Goal: Task Accomplishment & Management: Complete application form

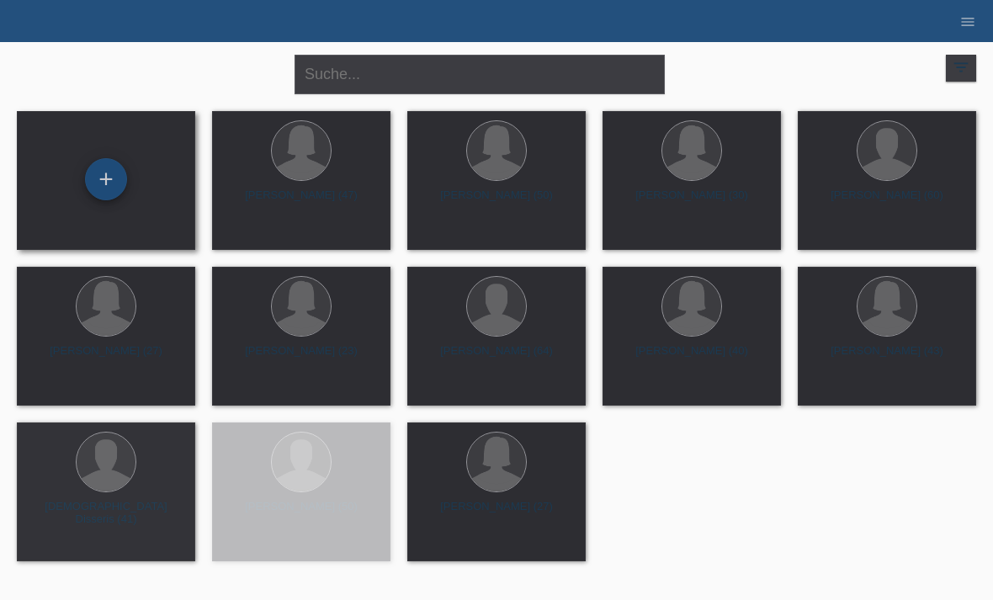
click at [98, 177] on div "+" at bounding box center [106, 179] width 40 height 29
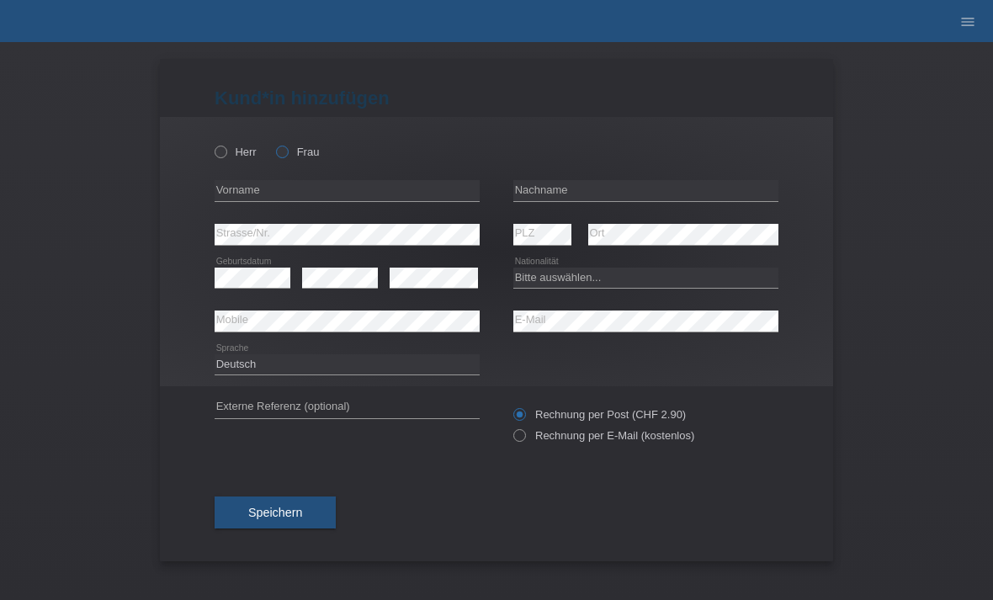
click at [289, 146] on label "Frau" at bounding box center [297, 152] width 43 height 13
click at [287, 146] on input "Frau" at bounding box center [281, 151] width 11 height 11
radio input "true"
click at [307, 194] on input "text" at bounding box center [347, 190] width 265 height 21
type input "Mirjam"
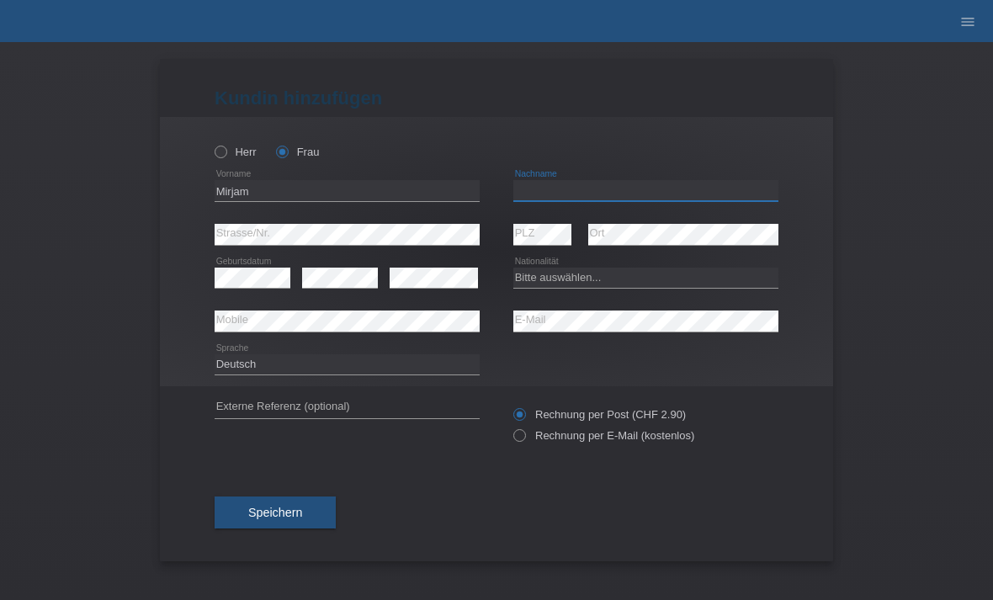
click at [616, 200] on input "text" at bounding box center [646, 190] width 265 height 21
type input "Bleuler"
click at [572, 278] on select "Bitte auswählen... Schweiz Deutschland Liechtenstein Österreich ------------ Af…" at bounding box center [646, 278] width 265 height 20
select select "CH"
click at [523, 450] on input "Rechnung per E-Mail (kostenlos)" at bounding box center [519, 439] width 11 height 21
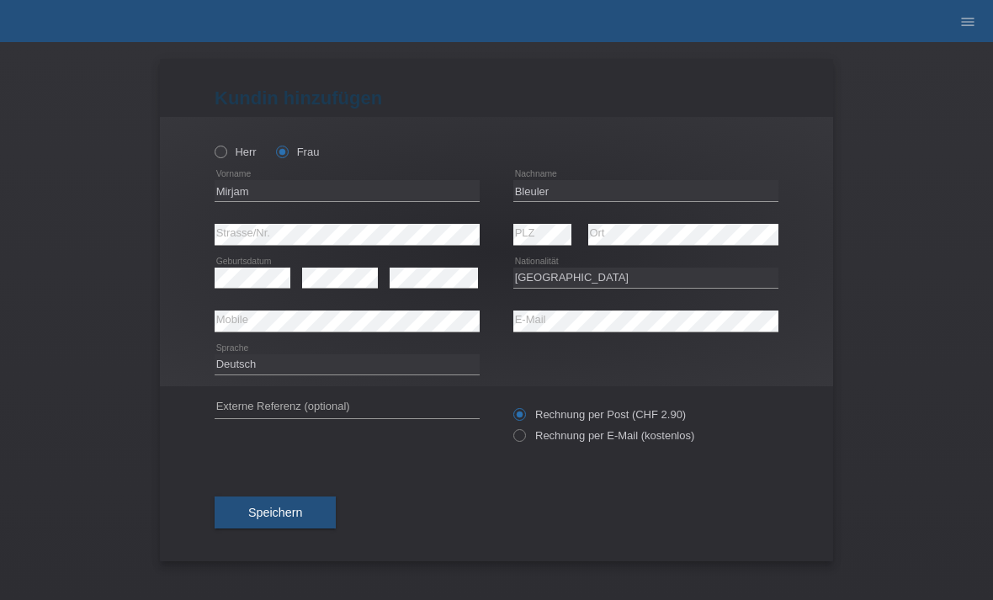
radio input "true"
click at [317, 517] on button "Speichern" at bounding box center [275, 513] width 121 height 32
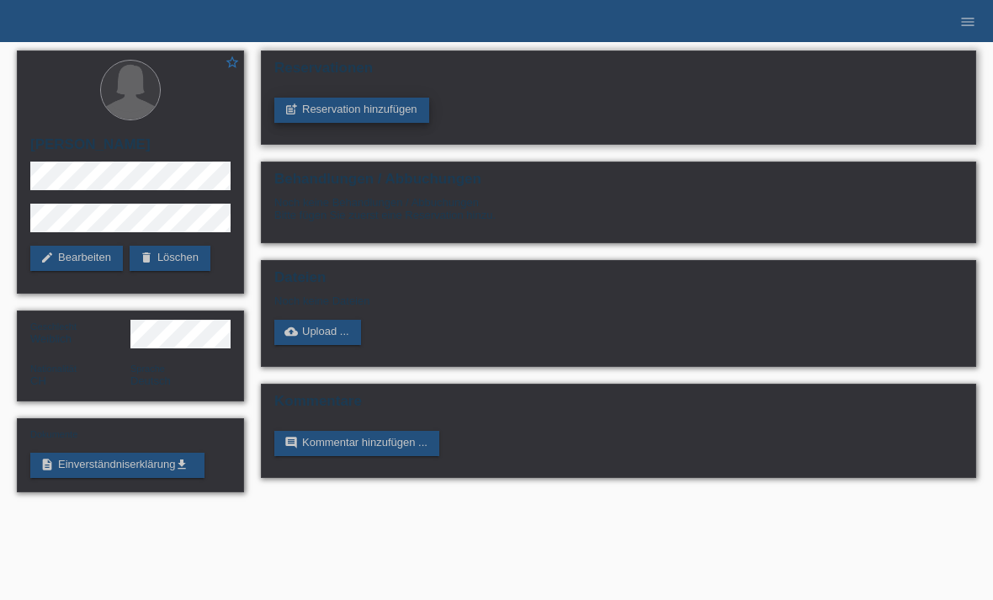
click at [403, 103] on link "post_add Reservation hinzufügen" at bounding box center [351, 110] width 155 height 25
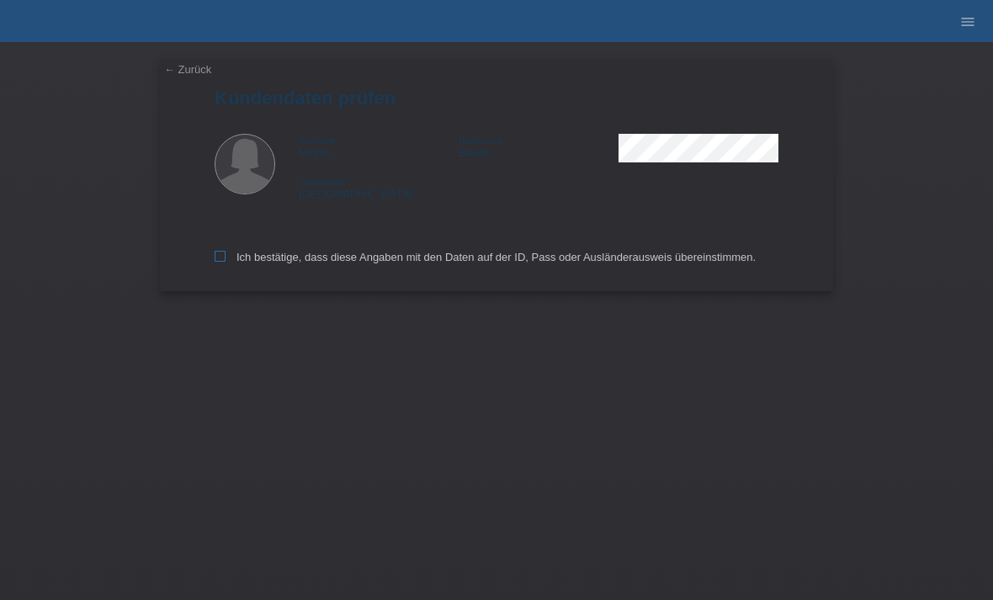
click at [232, 258] on label "Ich bestätige, dass diese Angaben mit den Daten auf der ID, Pass oder Ausländer…" at bounding box center [485, 257] width 541 height 13
click at [226, 258] on input "Ich bestätige, dass diese Angaben mit den Daten auf der ID, Pass oder Ausländer…" at bounding box center [220, 256] width 11 height 11
checkbox input "true"
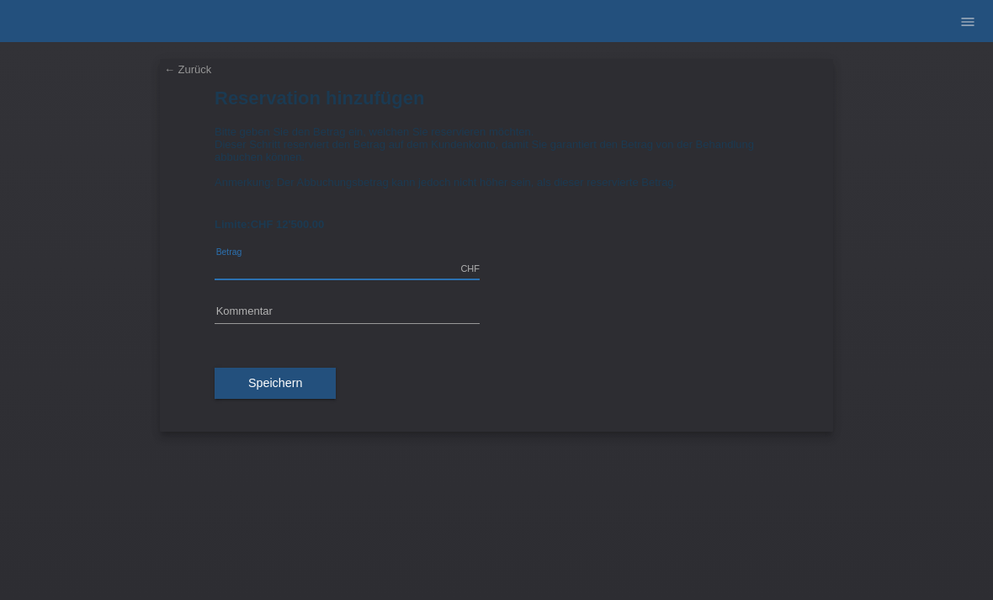
click at [299, 272] on input "text" at bounding box center [347, 268] width 265 height 21
click at [287, 317] on input "text" at bounding box center [347, 312] width 265 height 21
type input "1855.00"
type input "Bodyforming S"
click at [292, 386] on button "Speichern" at bounding box center [275, 384] width 121 height 32
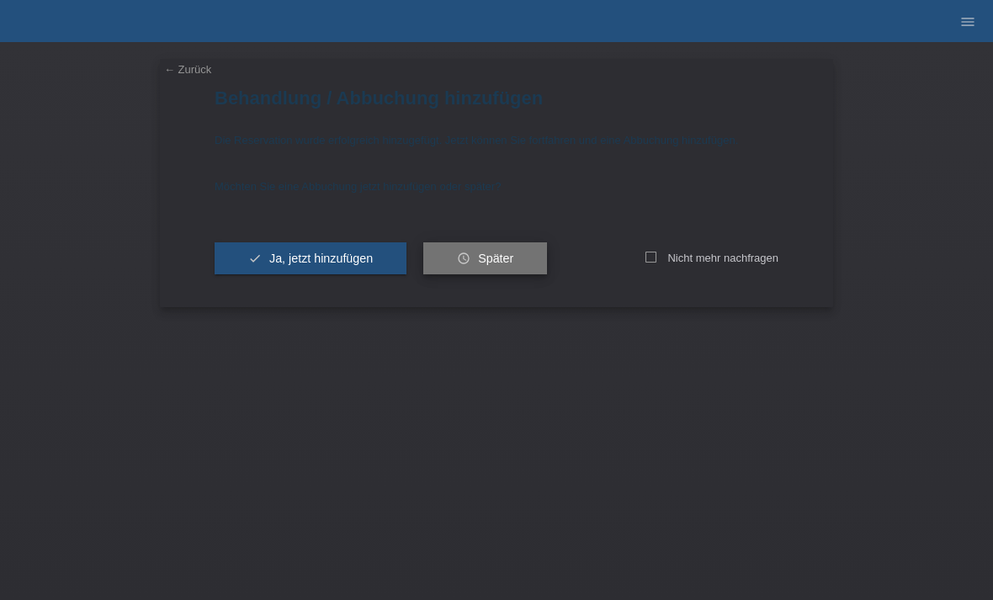
click at [514, 265] on span "Später" at bounding box center [495, 258] width 35 height 13
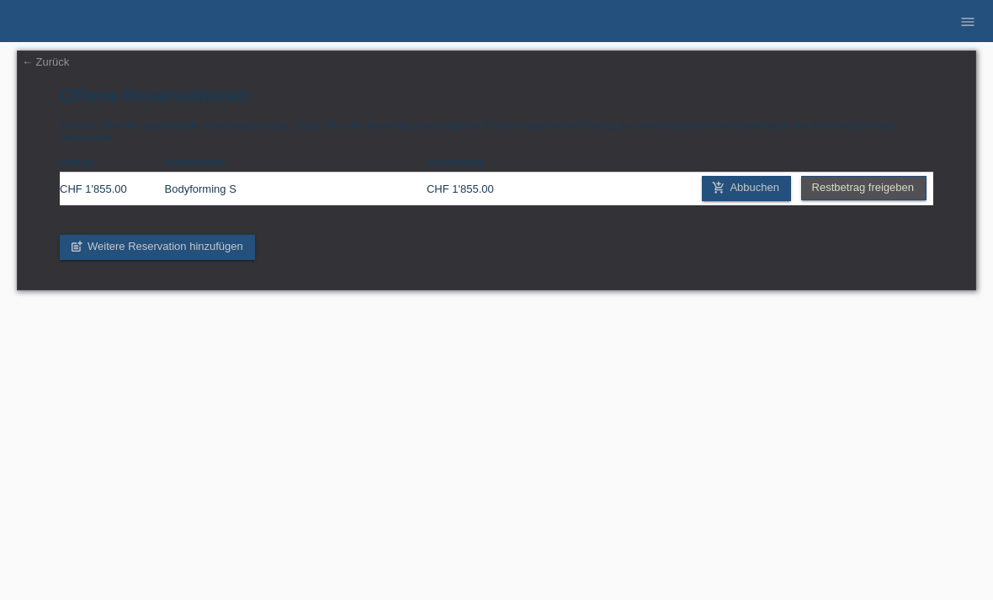
click at [48, 45] on div "← Zurück Offene Reservationen Wählen Sie eine bestehende Reservations aus, füge…" at bounding box center [496, 174] width 977 height 265
click at [36, 67] on link "← Zurück" at bounding box center [45, 62] width 47 height 13
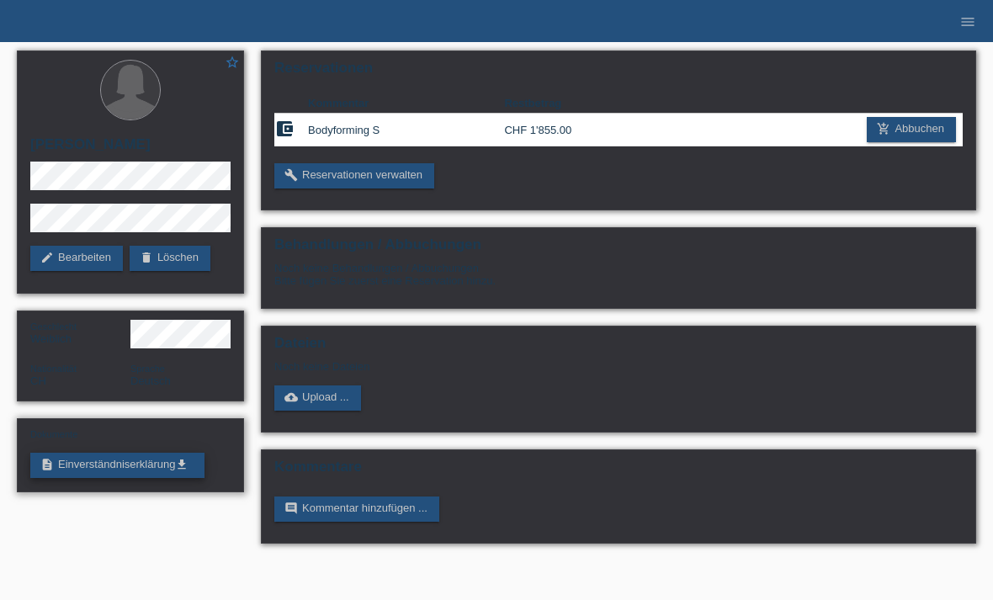
click at [145, 477] on link "description Einverständniserklärung get_app" at bounding box center [117, 465] width 174 height 25
